Goal: Task Accomplishment & Management: Manage account settings

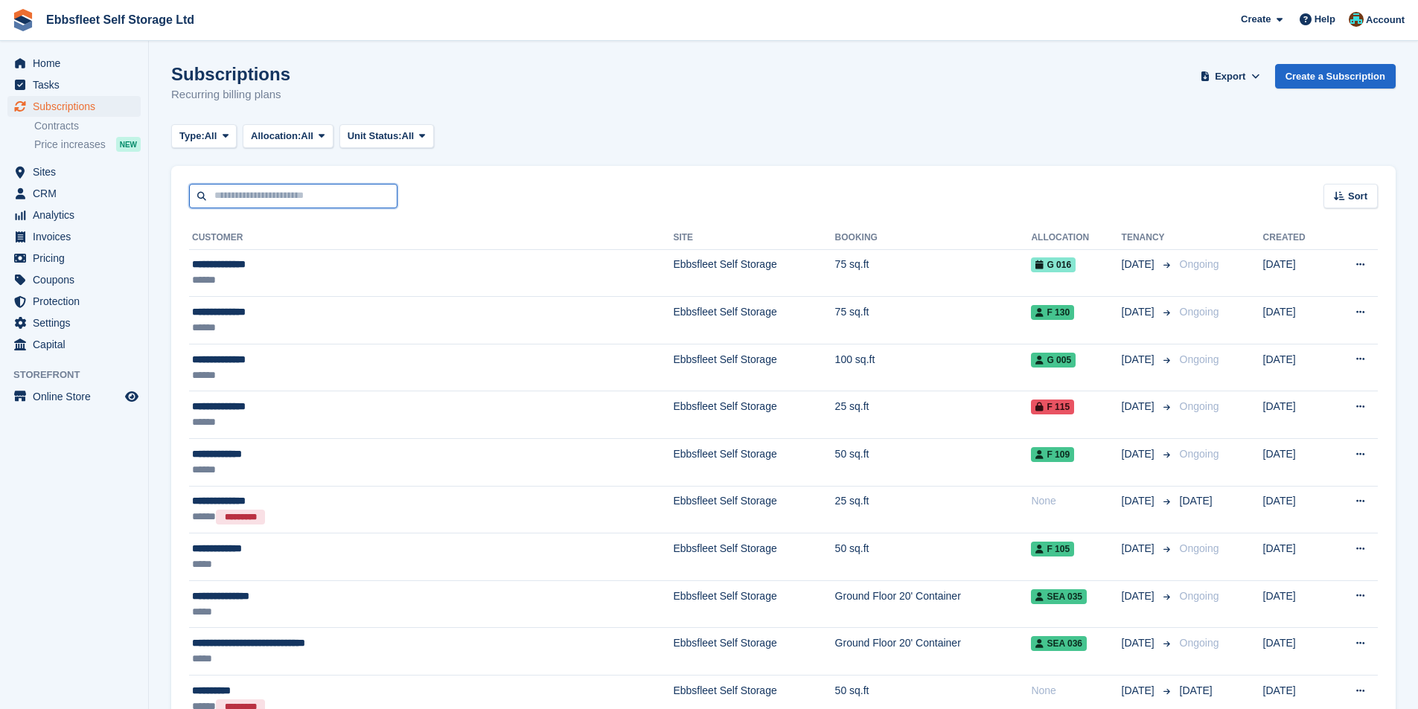
click at [311, 201] on input "text" at bounding box center [293, 196] width 208 height 25
type input "****"
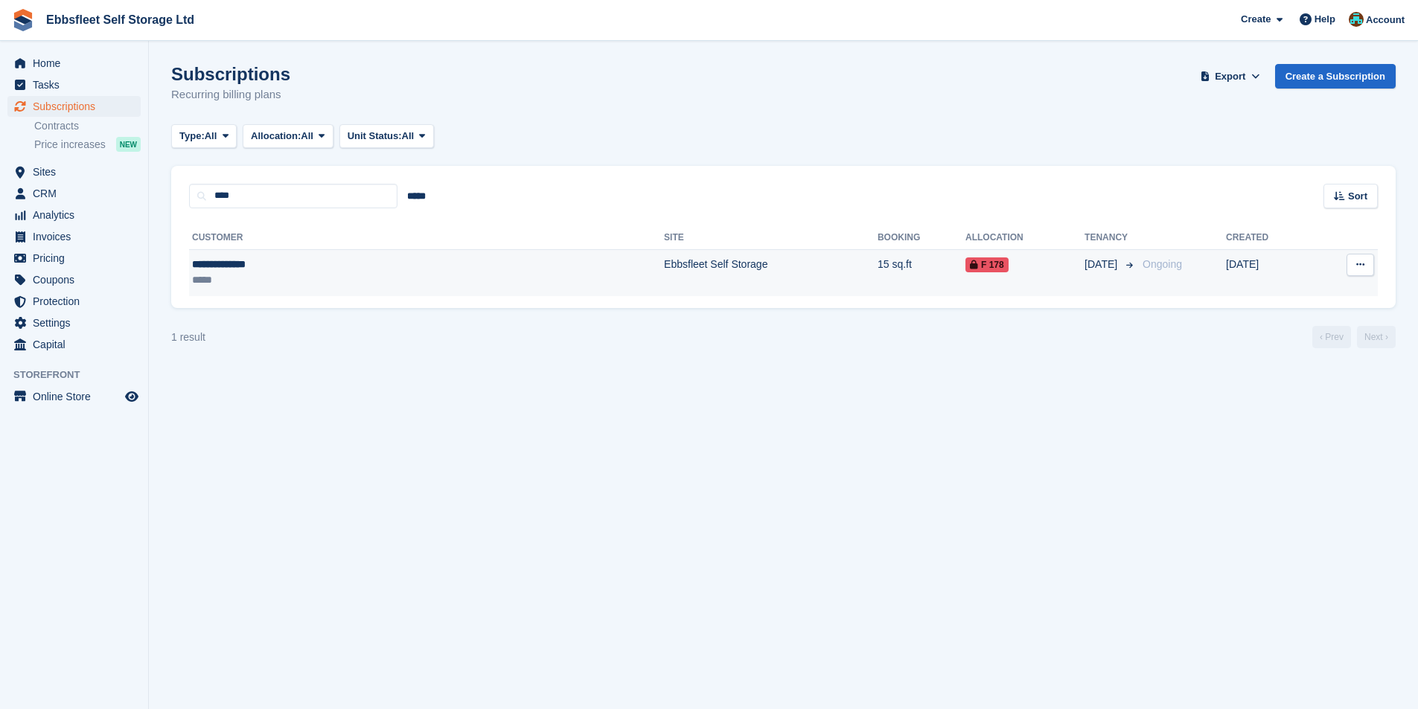
click at [248, 272] on div "**********" at bounding box center [306, 265] width 228 height 16
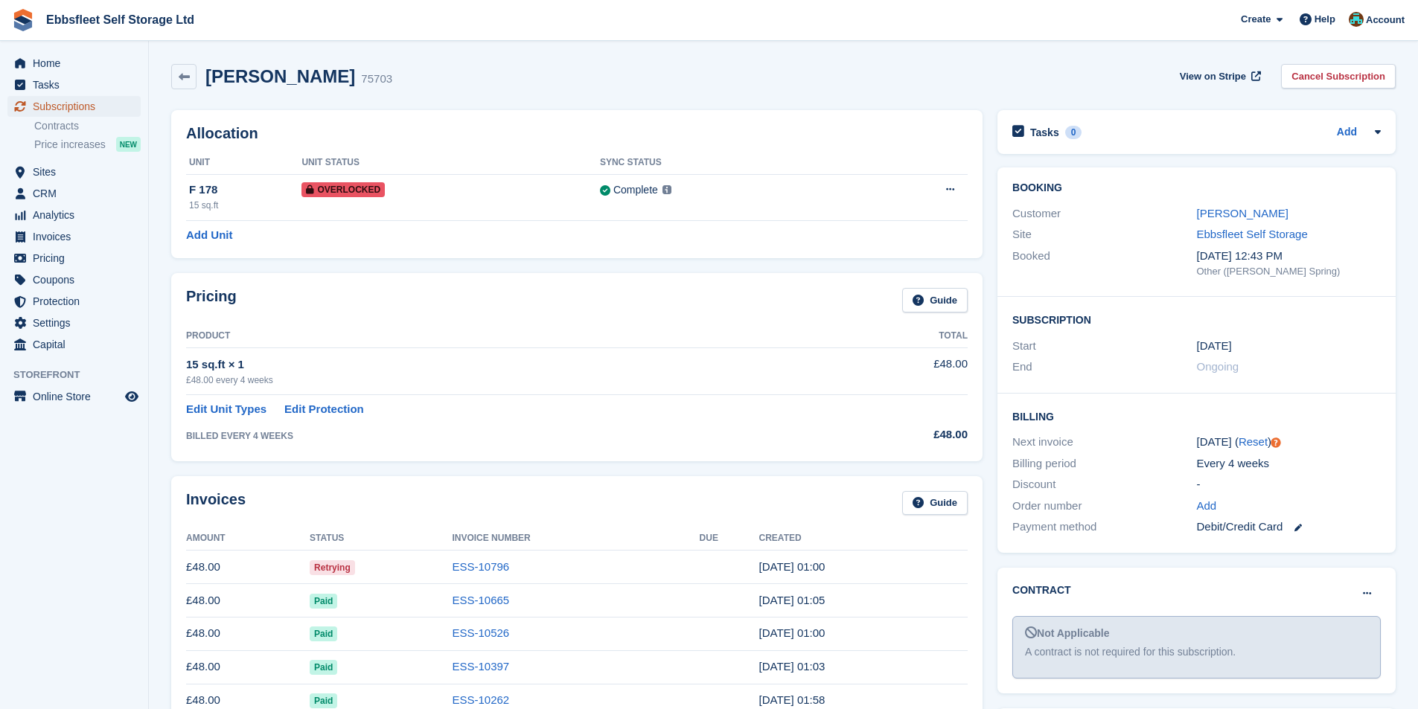
click at [68, 102] on span "Subscriptions" at bounding box center [77, 106] width 89 height 21
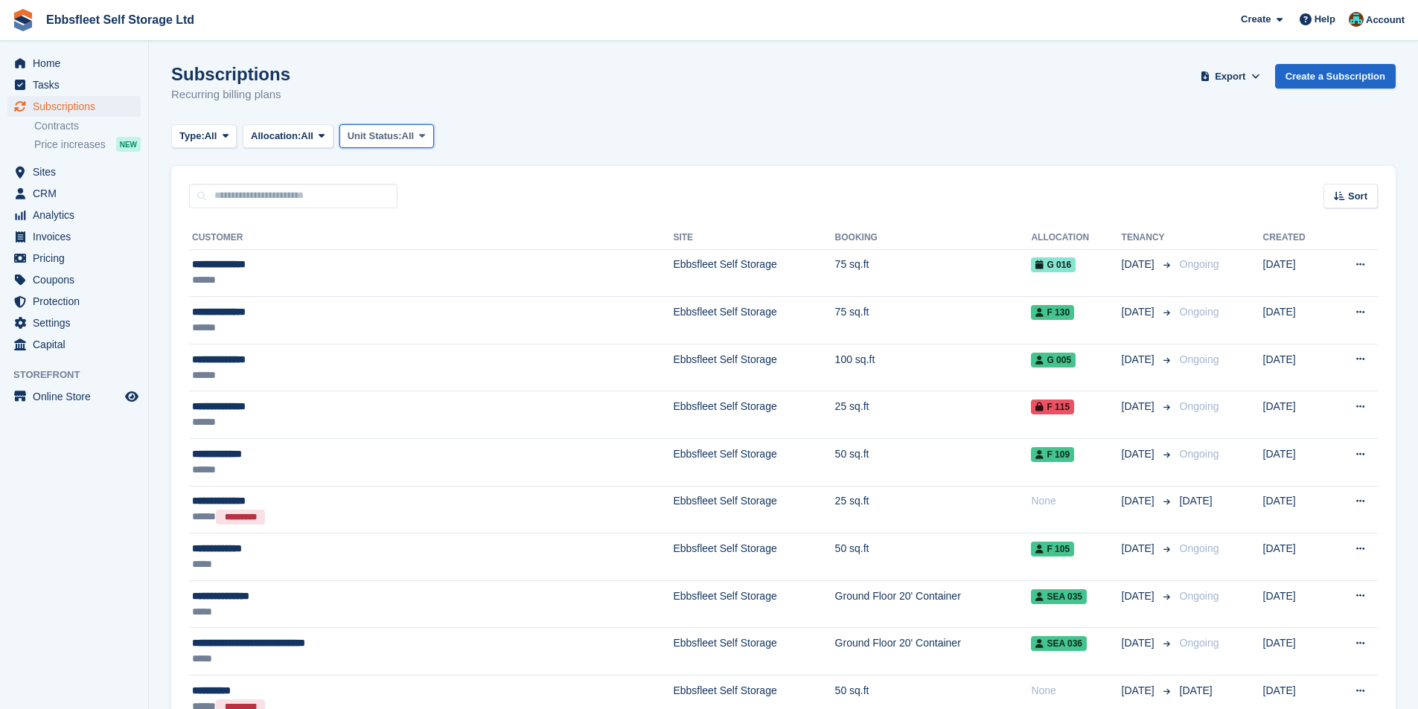
drag, startPoint x: 362, startPoint y: 137, endPoint x: 356, endPoint y: 133, distance: 7.7
click at [357, 133] on span "Unit Status:" at bounding box center [375, 136] width 54 height 15
click at [394, 199] on link "Occupied" at bounding box center [410, 198] width 129 height 27
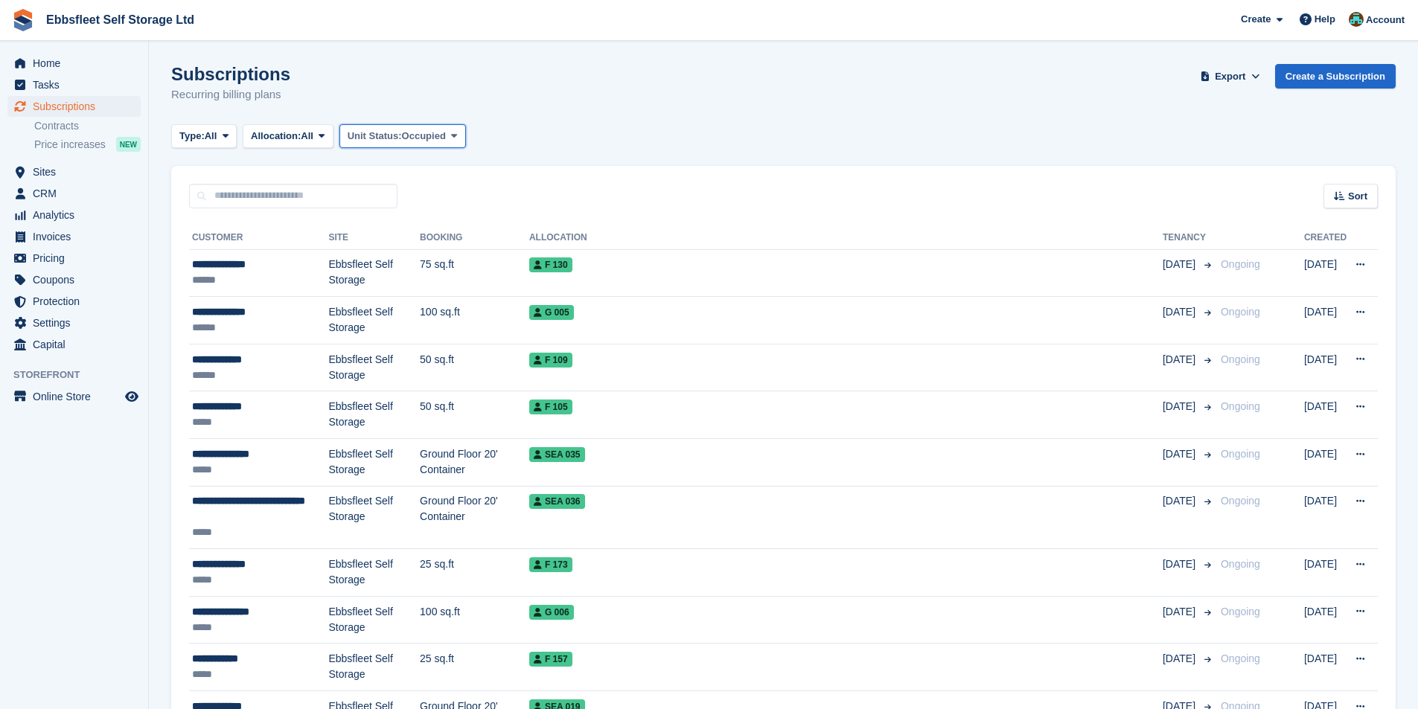
click at [393, 139] on span "Unit Status:" at bounding box center [375, 136] width 54 height 15
click at [403, 221] on link "Overlocked" at bounding box center [410, 224] width 129 height 27
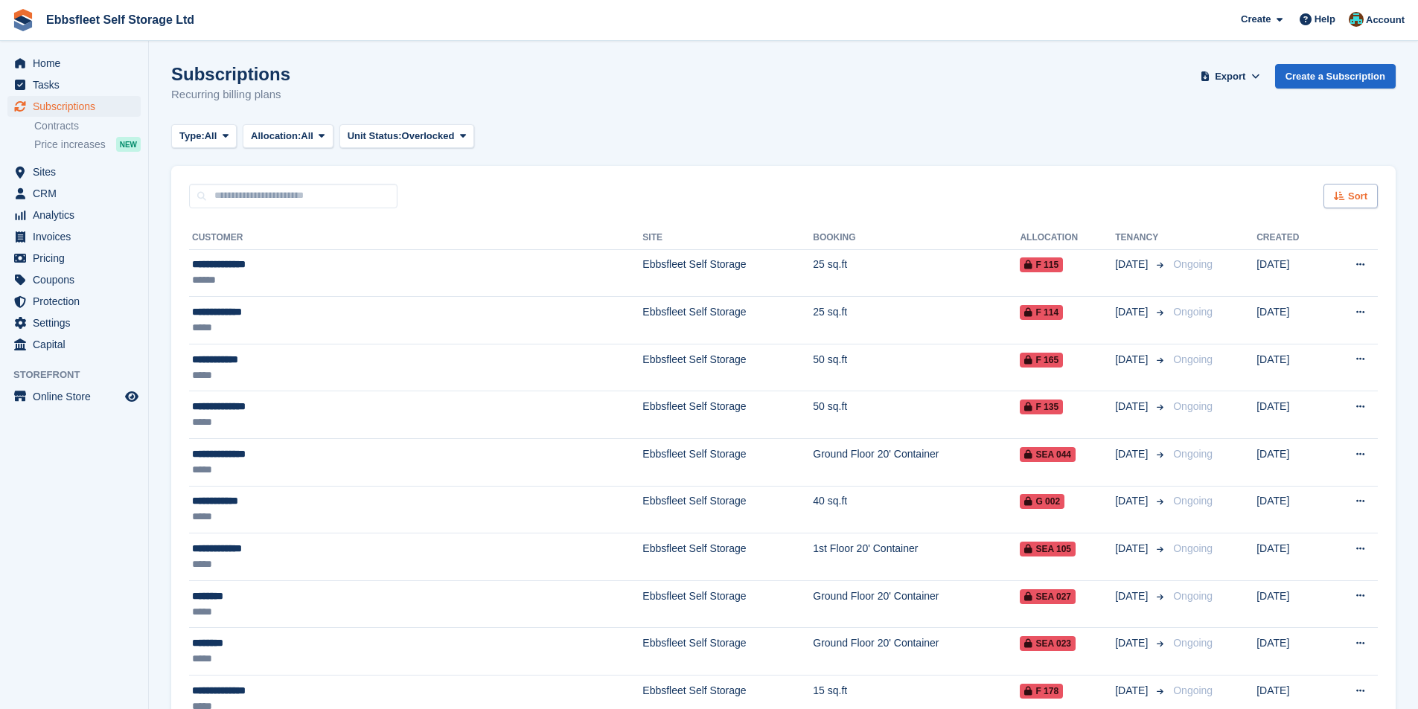
click at [1370, 192] on div "Sort" at bounding box center [1350, 196] width 54 height 25
click at [1296, 255] on span "Customer name" at bounding box center [1296, 252] width 74 height 12
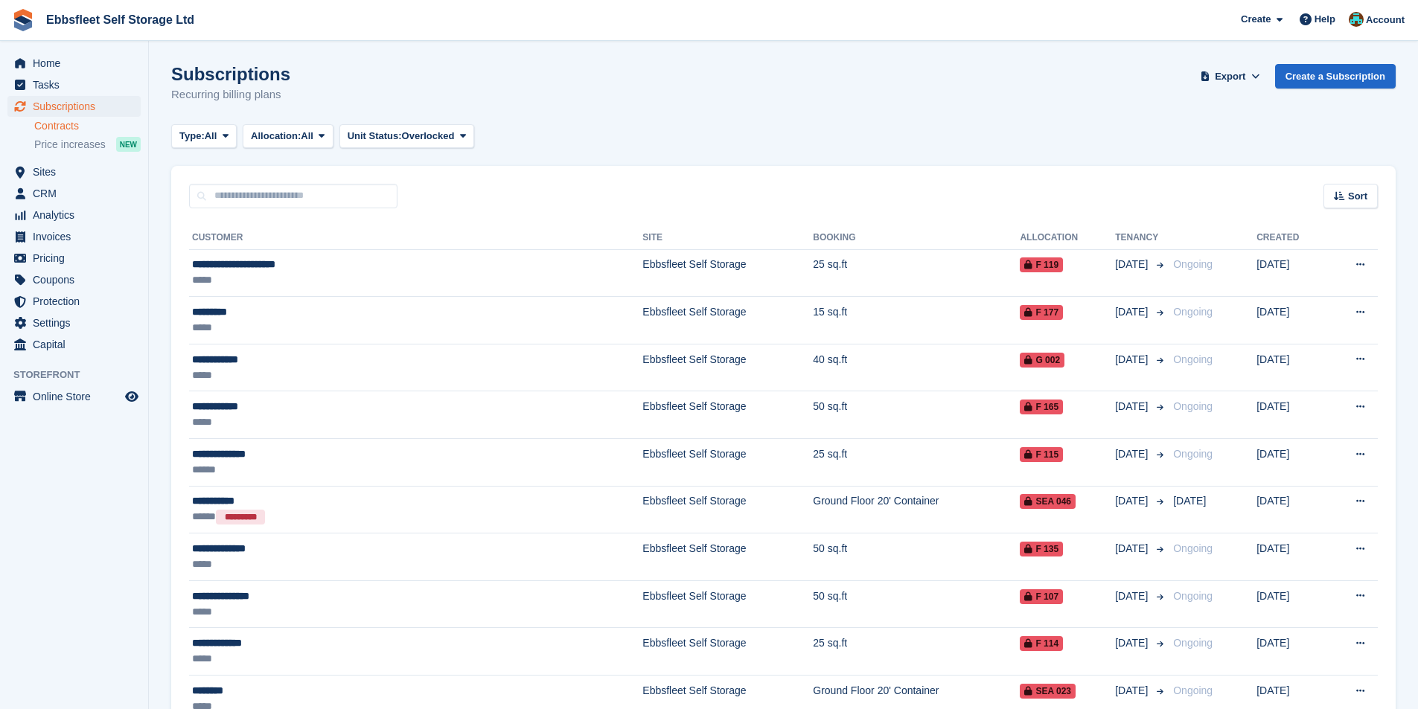
click at [60, 129] on link "Contracts" at bounding box center [87, 126] width 106 height 14
click at [96, 164] on span "Sites" at bounding box center [77, 172] width 89 height 21
click at [71, 133] on li "Contracts" at bounding box center [91, 126] width 114 height 16
click at [77, 141] on span "Price increases" at bounding box center [69, 145] width 71 height 14
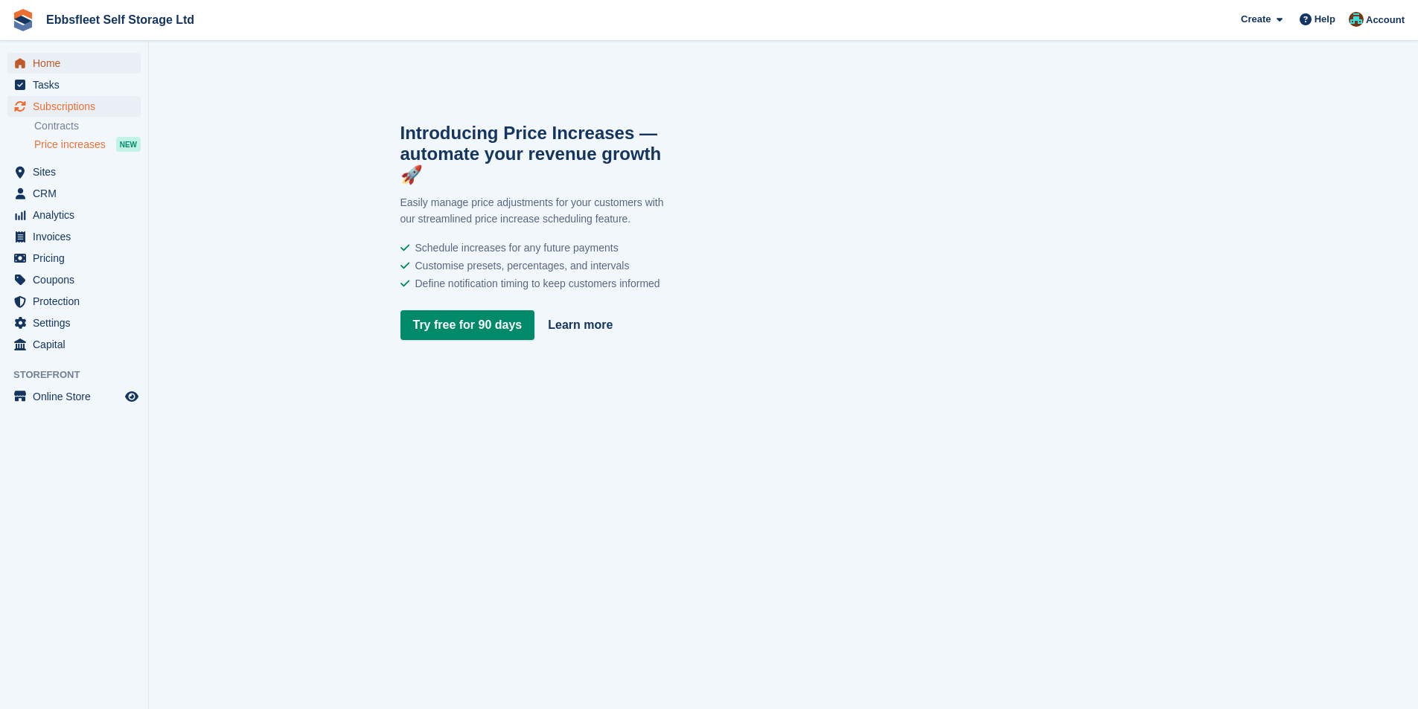
click at [52, 61] on span "Home" at bounding box center [77, 63] width 89 height 21
